Goal: Navigation & Orientation: Understand site structure

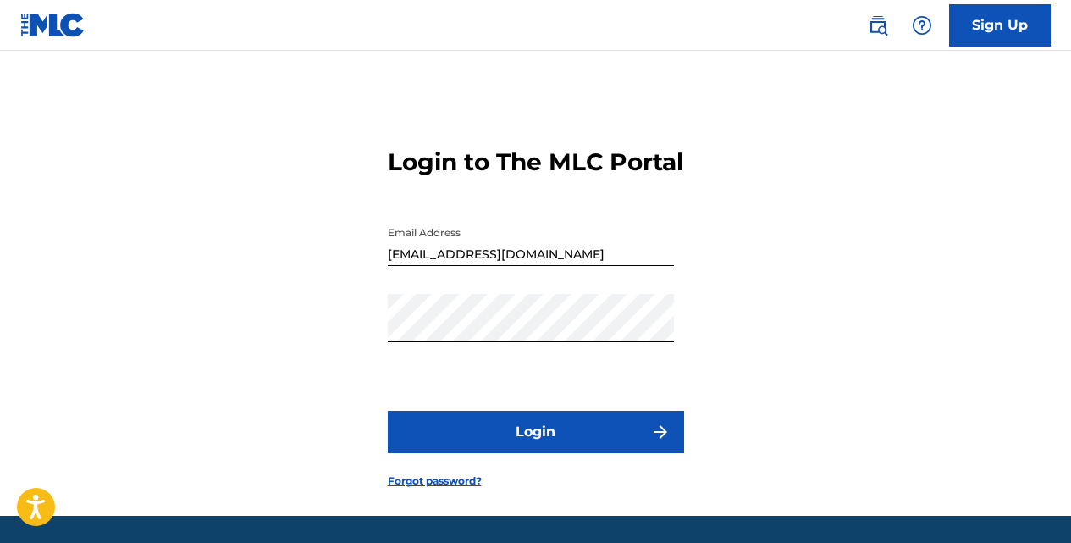
click at [513, 411] on button "Login" at bounding box center [536, 432] width 296 height 42
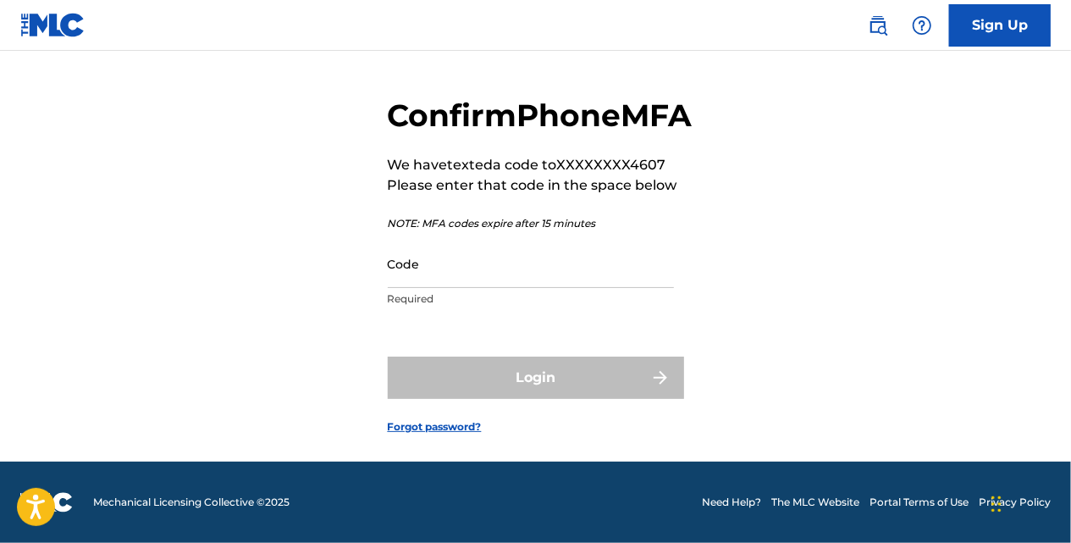
click at [550, 271] on input "Code" at bounding box center [531, 264] width 286 height 48
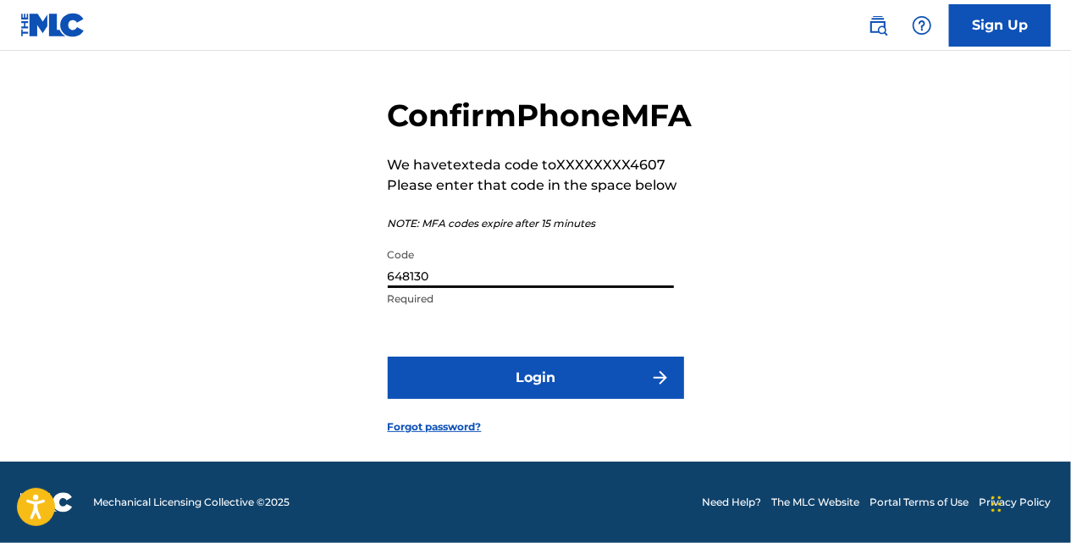
type input "648130"
click at [639, 361] on button "Login" at bounding box center [536, 377] width 296 height 42
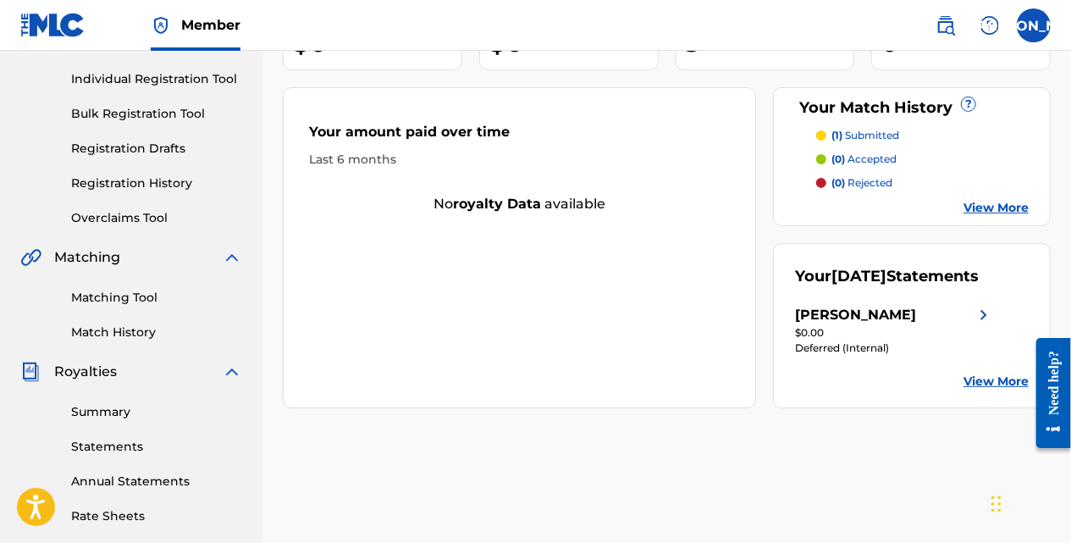
scroll to position [225, 0]
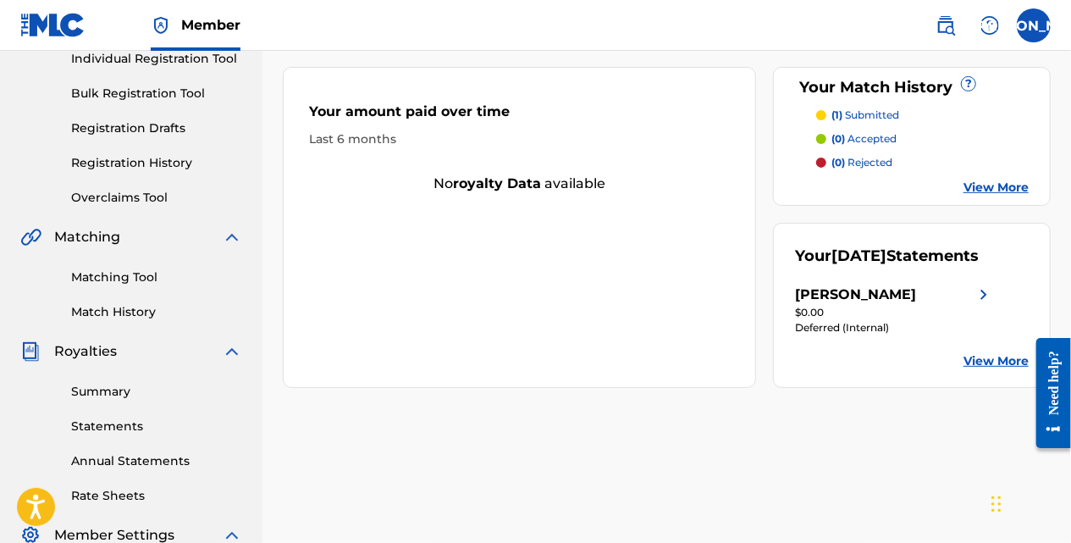
click at [979, 305] on img at bounding box center [983, 294] width 20 height 20
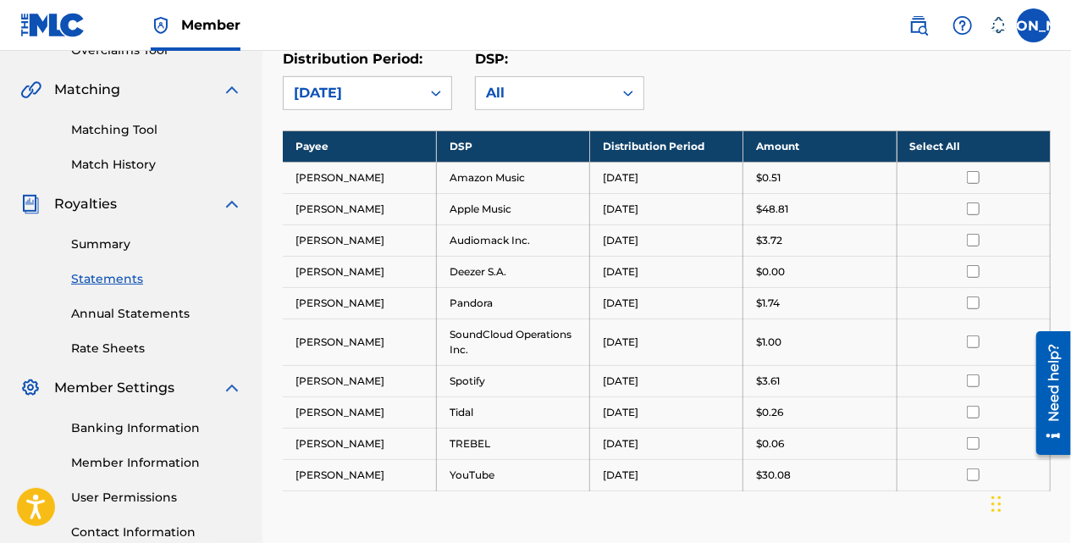
scroll to position [362, 0]
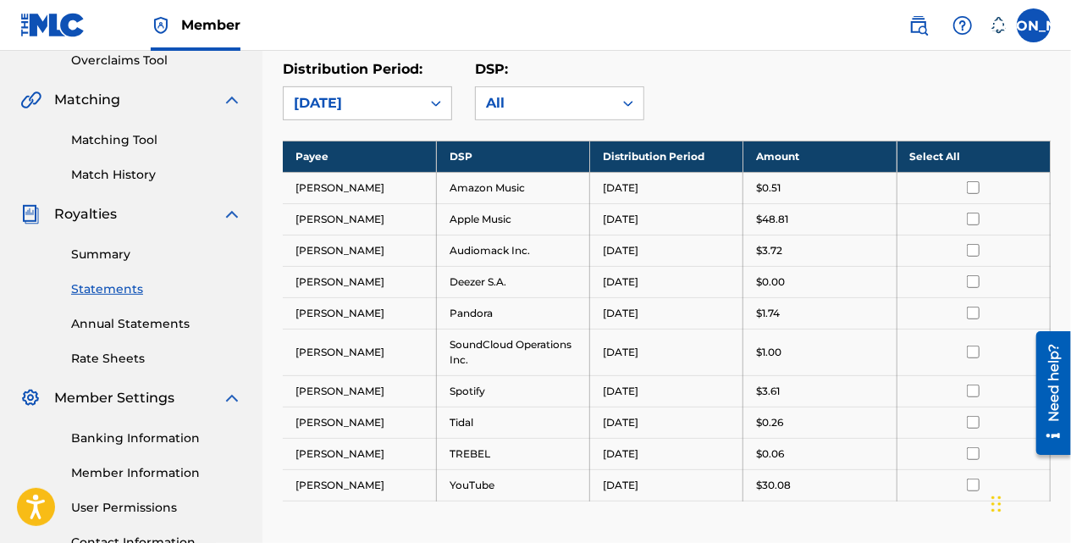
click at [108, 251] on link "Summary" at bounding box center [156, 254] width 171 height 18
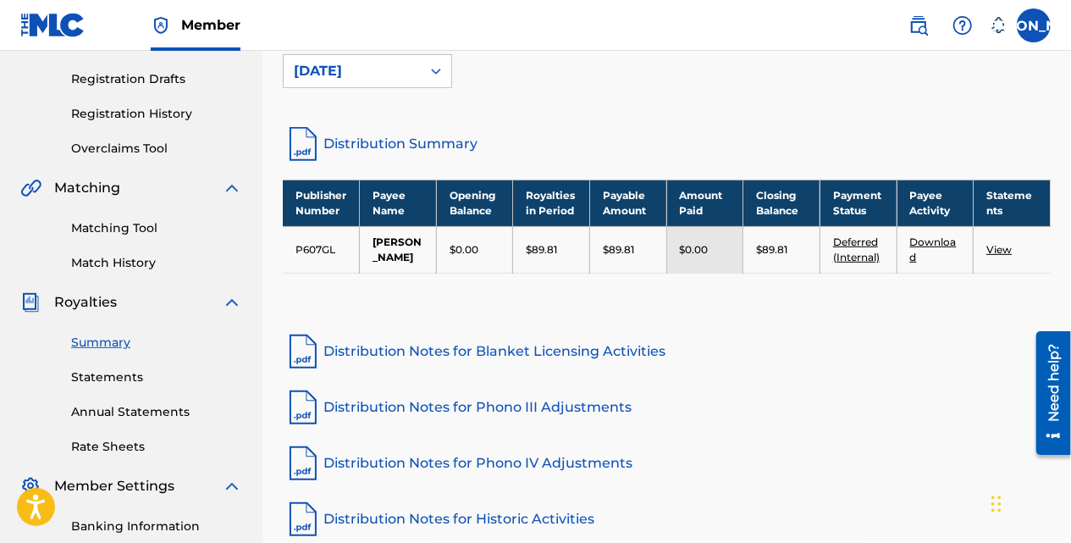
scroll to position [254, 0]
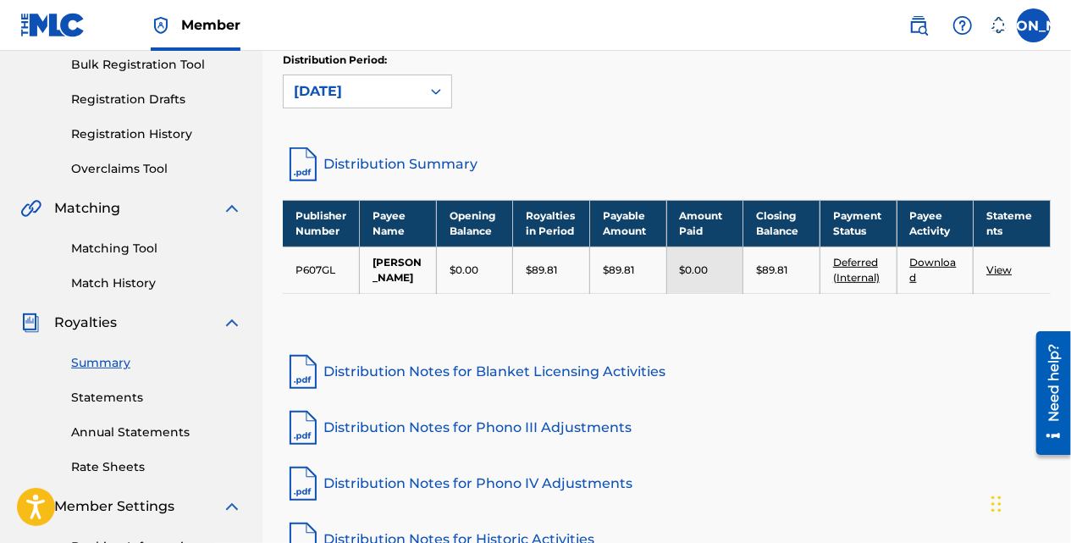
click at [110, 462] on link "Rate Sheets" at bounding box center [156, 467] width 171 height 18
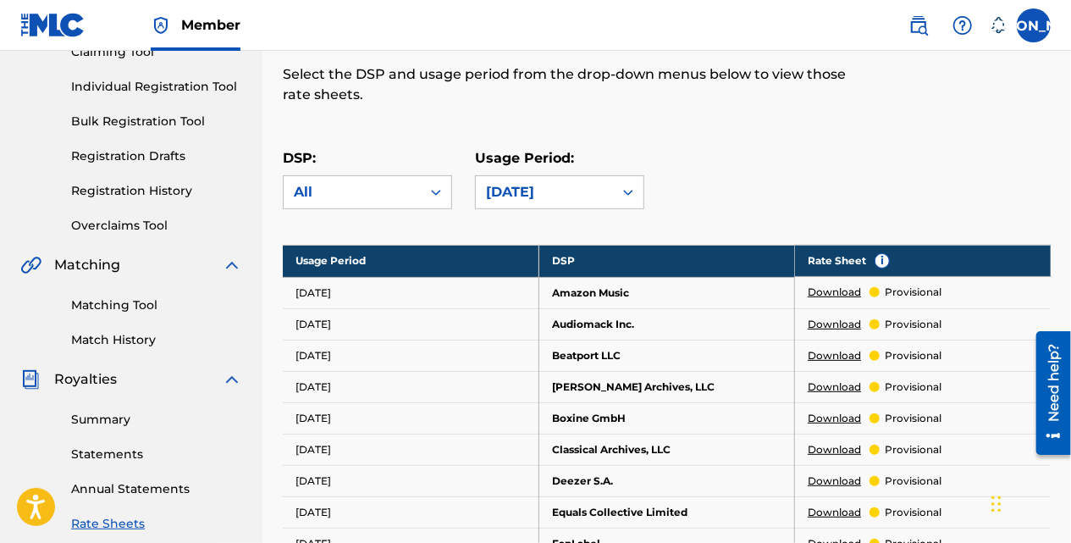
scroll to position [225, 0]
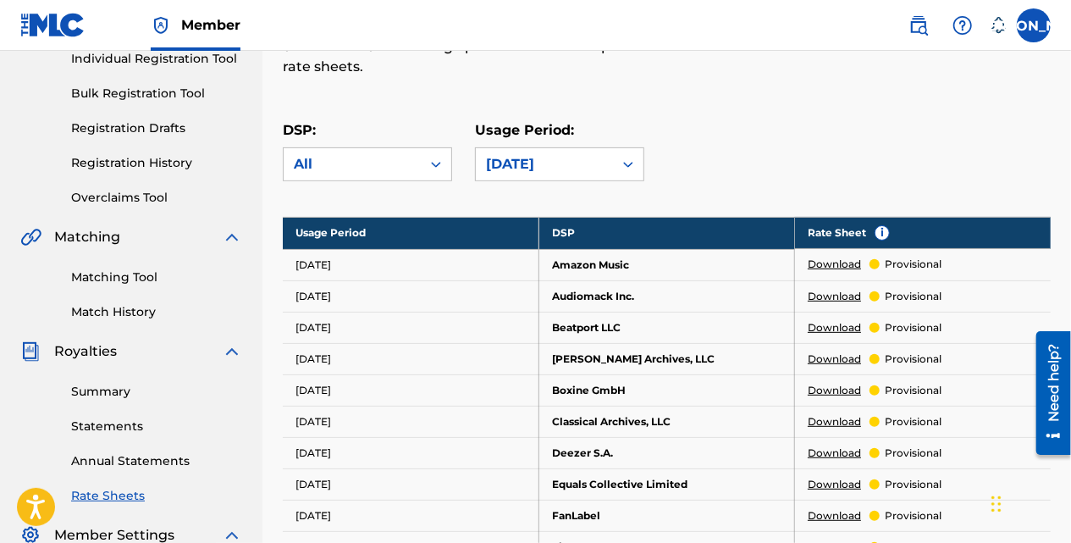
click at [124, 417] on link "Statements" at bounding box center [156, 426] width 171 height 18
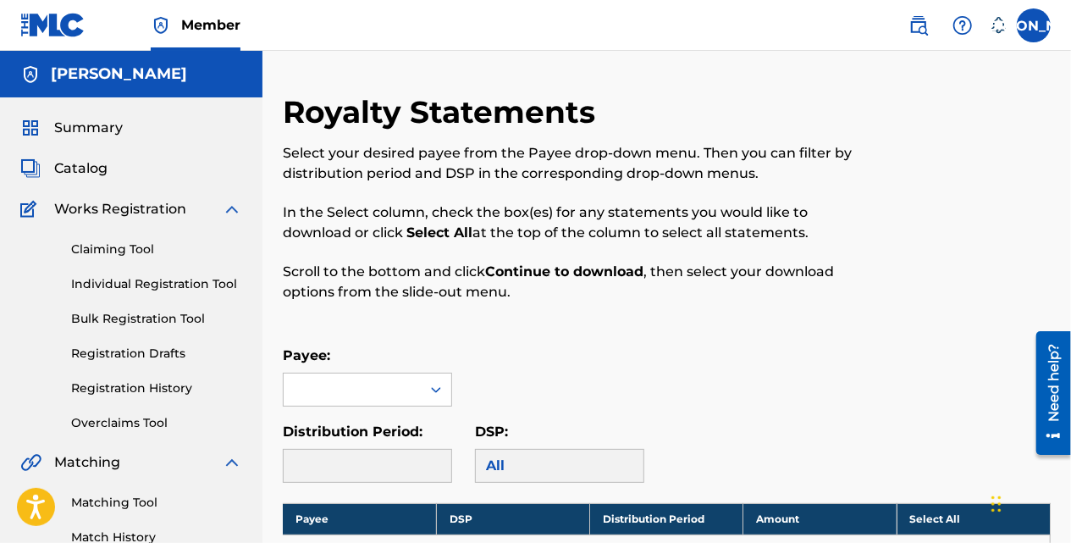
click at [95, 168] on span "Catalog" at bounding box center [80, 168] width 53 height 20
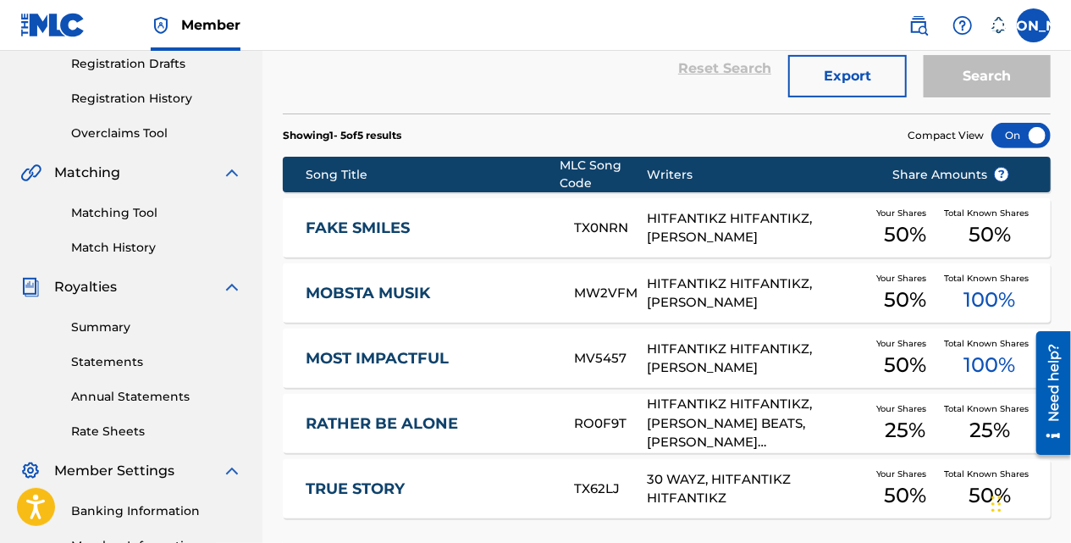
scroll to position [252, 0]
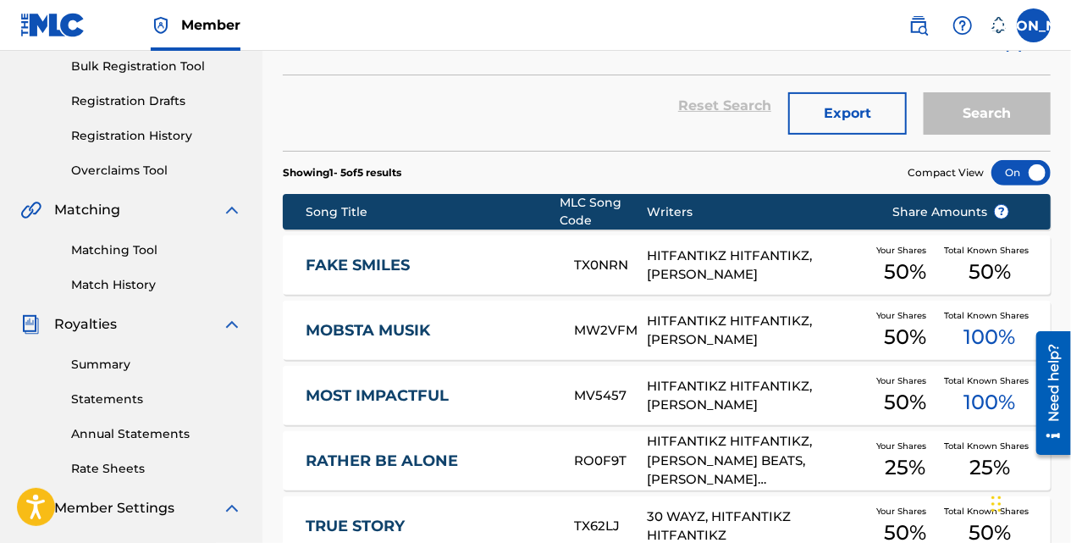
click at [1049, 163] on div "Compact View" at bounding box center [978, 172] width 143 height 25
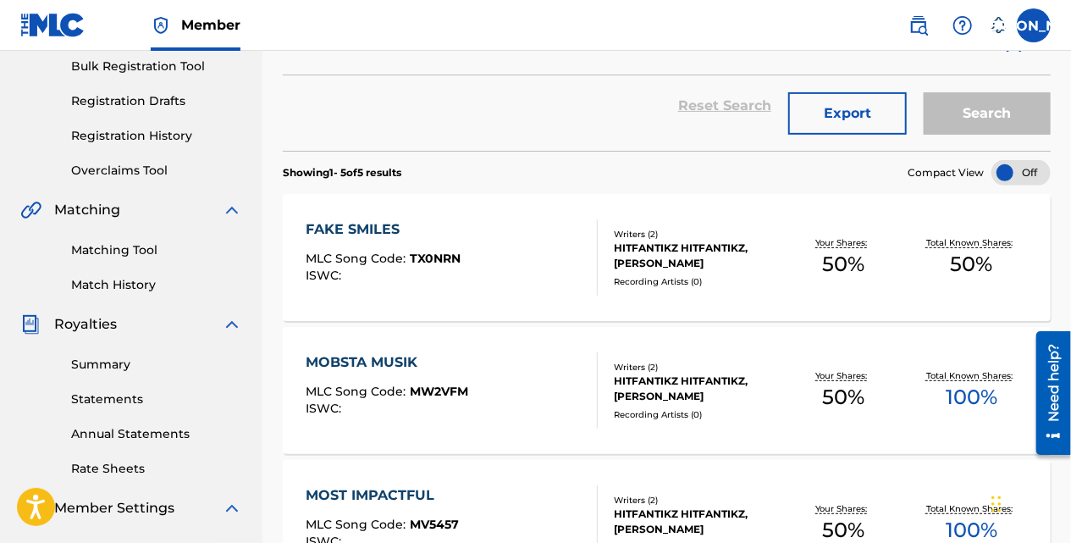
click at [1012, 163] on div at bounding box center [1020, 172] width 59 height 25
